Goal: Obtain resource: Obtain resource

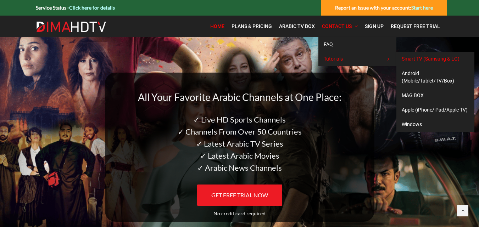
click at [419, 57] on span "Smart TV (Samsung & LG)" at bounding box center [430, 59] width 58 height 6
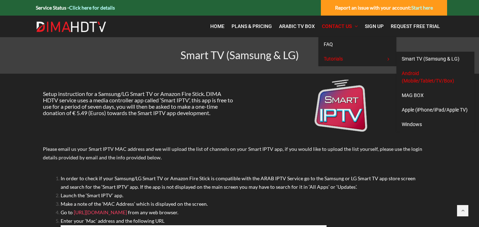
click at [429, 77] on link "Android (Mobile/Tablet/TV/Box)" at bounding box center [435, 77] width 78 height 22
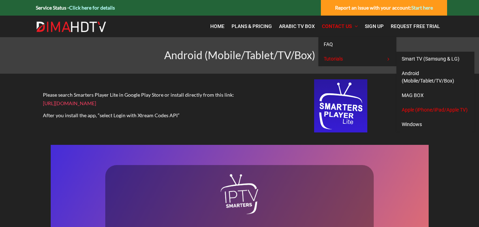
click at [416, 111] on span "Apple (iPhone/iPad/Apple TV)" at bounding box center [434, 110] width 66 height 6
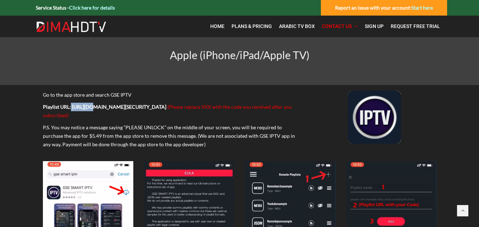
drag, startPoint x: 70, startPoint y: 107, endPoint x: 89, endPoint y: 107, distance: 18.4
click at [89, 107] on b "Playlist URL: http://bestiptvline.com/get.php?username=XXX&password=XXX&output=…" at bounding box center [104, 107] width 123 height 6
drag, startPoint x: 70, startPoint y: 107, endPoint x: 116, endPoint y: 106, distance: 45.7
click at [111, 106] on b "Playlist URL: http://bestiptvline.com/get.php?username=XXX&password=XXX&output=…" at bounding box center [104, 107] width 123 height 6
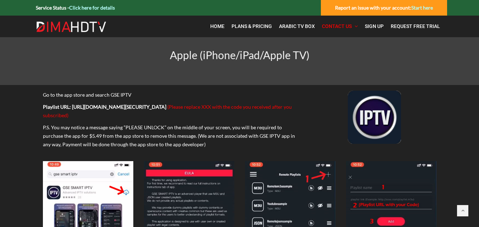
click at [119, 106] on b "Playlist URL: http://bestiptvline.com/get.php?username=XXX&password=XXX&output=…" at bounding box center [104, 107] width 123 height 6
drag, startPoint x: 121, startPoint y: 108, endPoint x: 70, endPoint y: 107, distance: 51.4
click at [70, 107] on b "Playlist URL: http://bestiptvline.com/get.php?username=XXX&password=XXX&output=…" at bounding box center [104, 107] width 123 height 6
copy b "http://bestiptvline.com"
click at [71, 106] on b "Playlist URL: http://bestiptvline.com/get.php?username=XXX&password=XXX&output=…" at bounding box center [104, 107] width 123 height 6
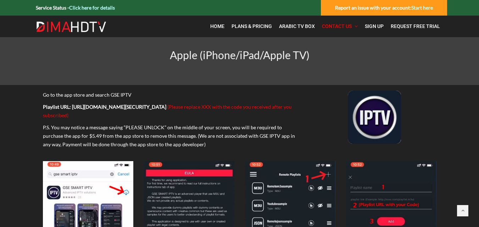
click at [71, 106] on b "Playlist URL: http://bestiptvline.com/get.php?username=XXX&password=XXX&output=…" at bounding box center [104, 107] width 123 height 6
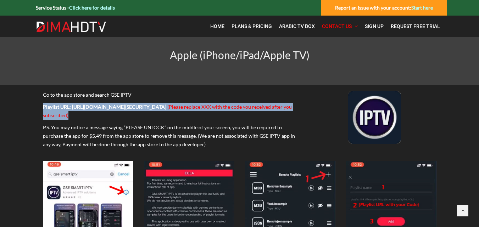
drag, startPoint x: 71, startPoint y: 106, endPoint x: 87, endPoint y: 106, distance: 15.9
click at [87, 106] on b "Playlist URL: http://bestiptvline.com/get.php?username=XXX&password=XXX&output=…" at bounding box center [104, 107] width 123 height 6
click at [94, 105] on b "Playlist URL: http://bestiptvline.com/get.php?username=XXX&password=XXX&output=…" at bounding box center [104, 107] width 123 height 6
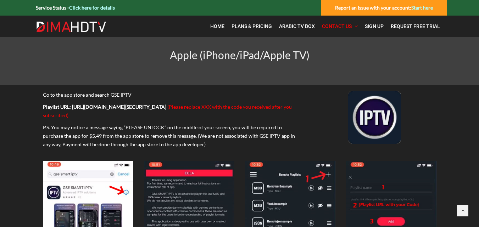
drag, startPoint x: 72, startPoint y: 105, endPoint x: 273, endPoint y: 107, distance: 201.3
click at [273, 107] on p "Playlist URL: http://bestiptvline.com/get.php?username=XXX&password=XXX&output=…" at bounding box center [172, 111] width 259 height 17
copy b "http://bestiptvline.com/get.php?username=XXX&password=XXX&output=ts&type=m3u_pl…"
